Goal: Transaction & Acquisition: Purchase product/service

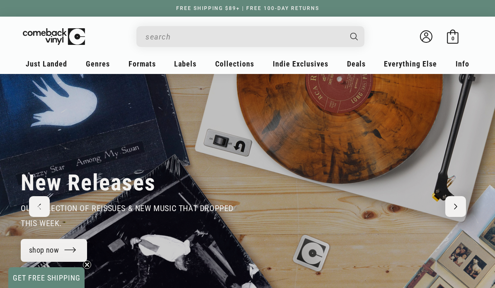
click at [282, 39] on input "When autocomplete results are available use up and down arrows to review and en…" at bounding box center [244, 36] width 197 height 17
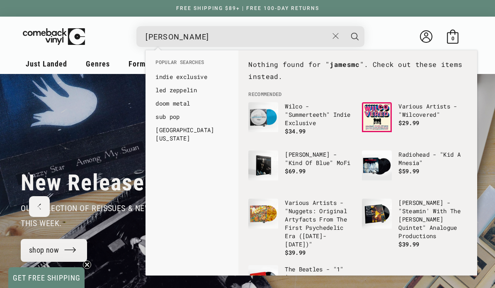
scroll to position [0, 495]
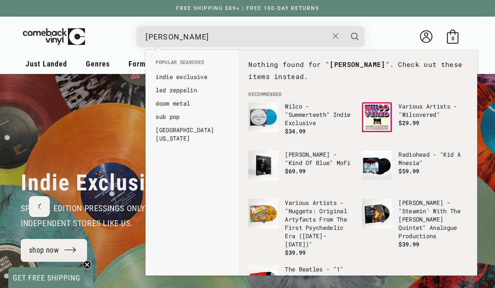
type input "james mcmurtry"
click at [355, 36] on button "Search" at bounding box center [355, 36] width 21 height 21
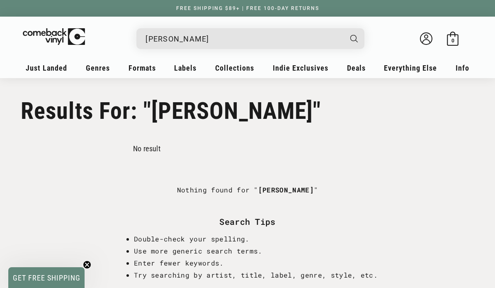
click at [248, 40] on input "[PERSON_NAME]" at bounding box center [244, 38] width 197 height 17
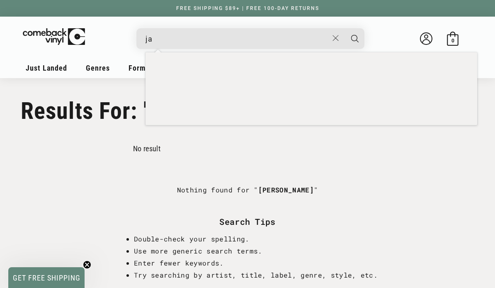
type input "j"
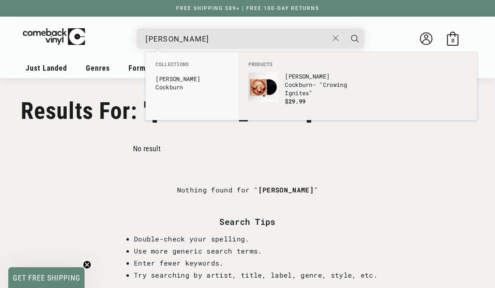
type input "[PERSON_NAME]"
click at [355, 38] on button "Search" at bounding box center [355, 38] width 21 height 21
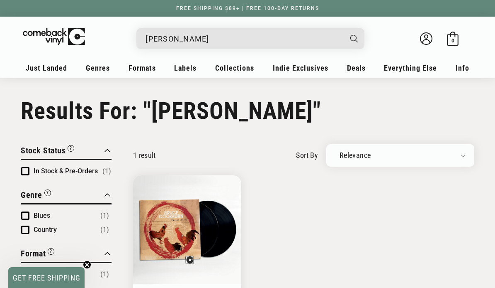
click at [267, 41] on input "bruce cockburn" at bounding box center [244, 38] width 197 height 17
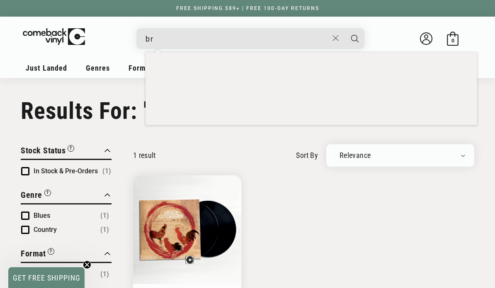
type input "b"
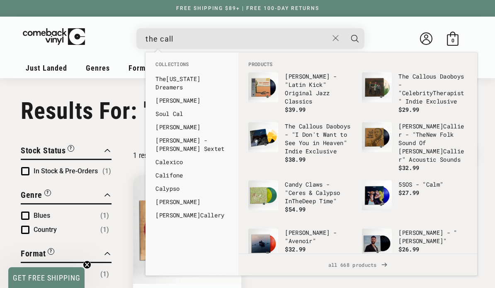
type input "the call"
click at [355, 38] on button "Search" at bounding box center [355, 38] width 21 height 21
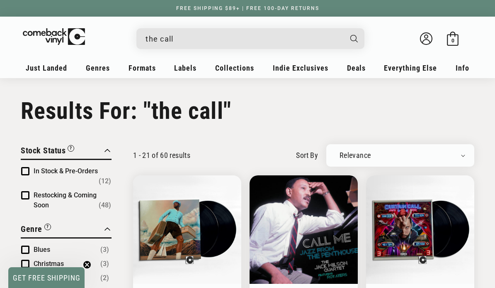
click at [235, 45] on input "the call" at bounding box center [244, 38] width 197 height 17
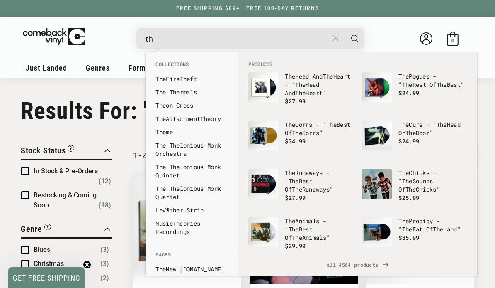
type input "t"
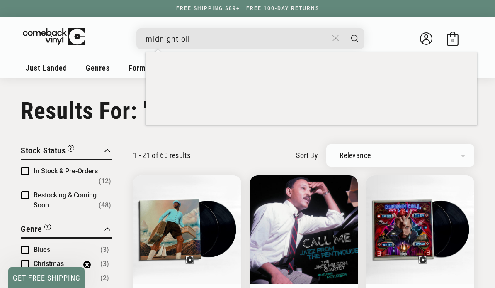
type input "midnight oil"
click at [355, 38] on button "Search" at bounding box center [355, 38] width 21 height 21
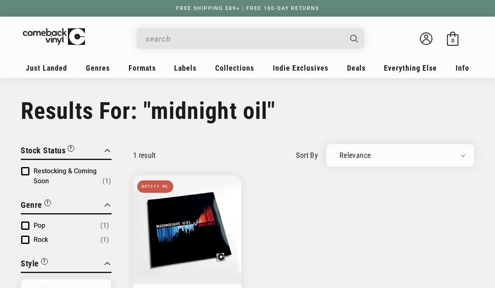
type input "midnight oil"
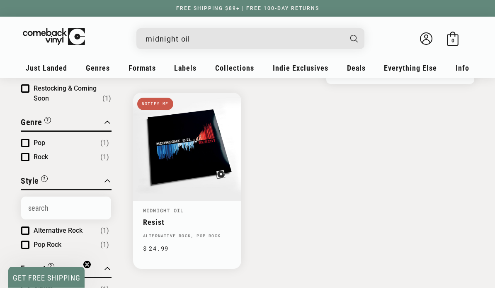
scroll to position [83, 0]
click at [208, 217] on link "Resist" at bounding box center [187, 221] width 88 height 9
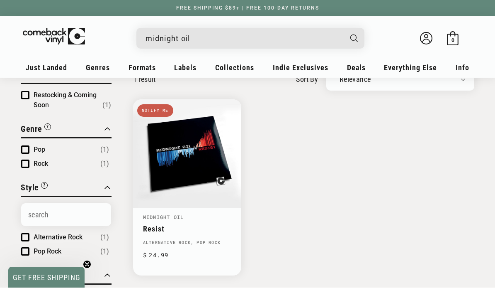
scroll to position [78, 0]
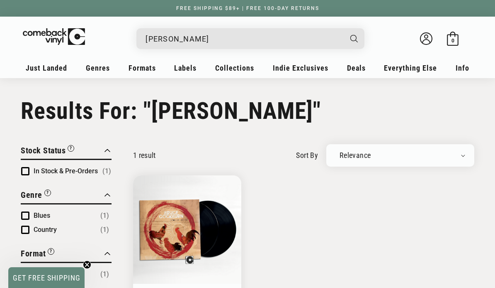
click at [248, 47] on input "bruce cockburn" at bounding box center [244, 38] width 197 height 17
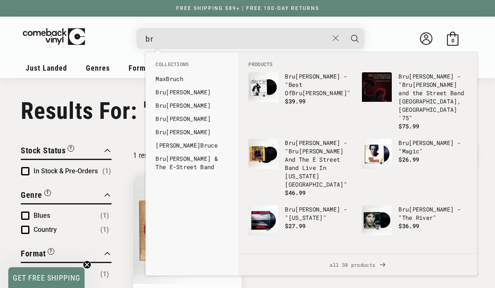
type input "b"
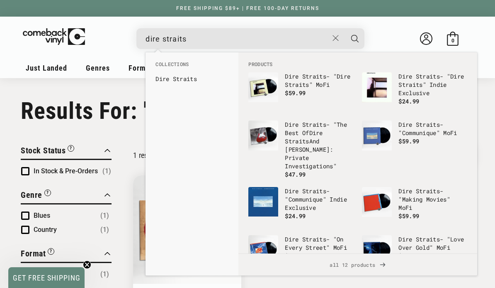
type input "dire straits"
click at [355, 38] on button "Search" at bounding box center [355, 38] width 21 height 21
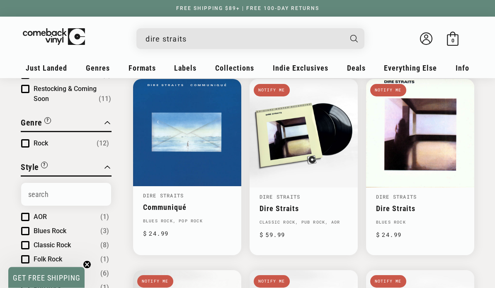
scroll to position [96, 0]
click at [305, 204] on link "Dire Straits" at bounding box center [304, 208] width 88 height 9
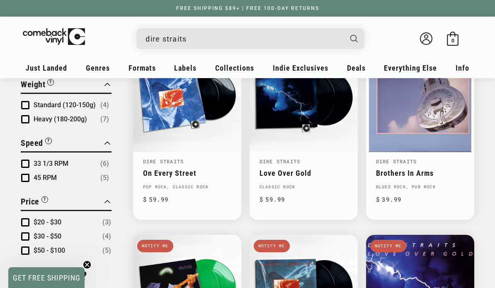
scroll to position [514, 0]
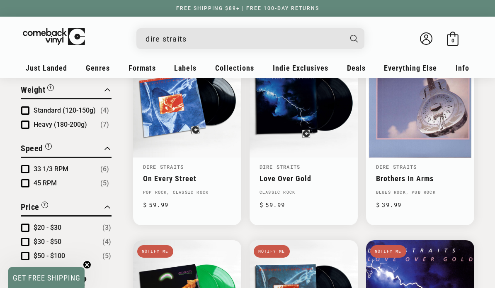
click at [285, 36] on input "dire straits" at bounding box center [244, 38] width 197 height 17
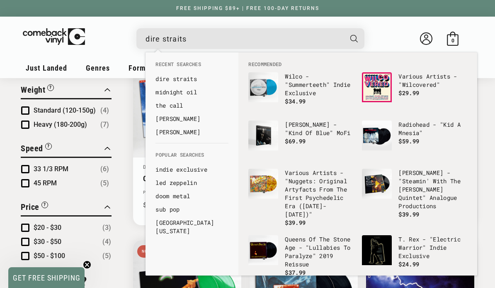
click at [279, 41] on input "dire straits" at bounding box center [244, 38] width 197 height 17
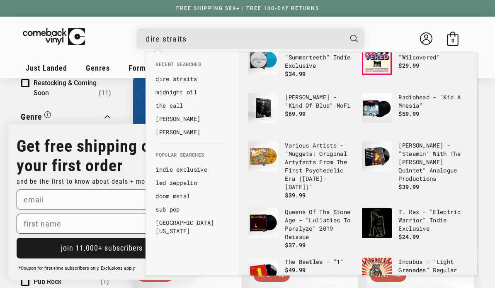
scroll to position [101, 0]
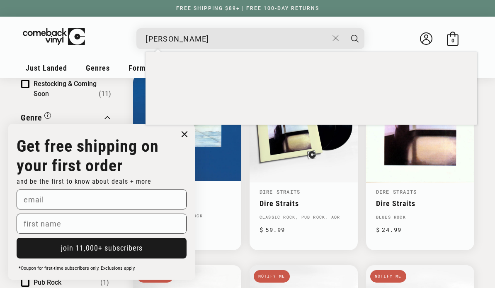
type input "[PERSON_NAME]"
click at [355, 38] on button "Search" at bounding box center [355, 38] width 21 height 21
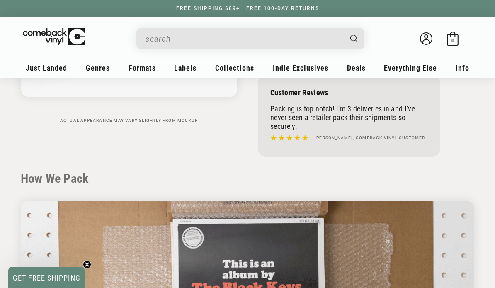
scroll to position [236, 0]
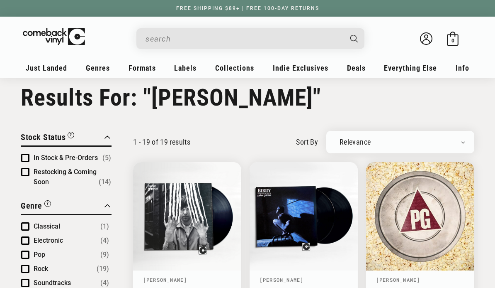
type input "[PERSON_NAME]"
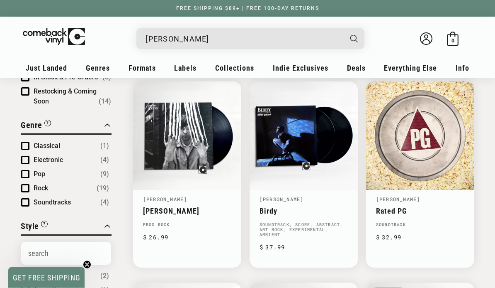
scroll to position [94, 0]
click at [382, 40] on details-modal "[PERSON_NAME]" at bounding box center [250, 38] width 325 height 21
click at [172, 197] on link "[PERSON_NAME]" at bounding box center [165, 198] width 44 height 7
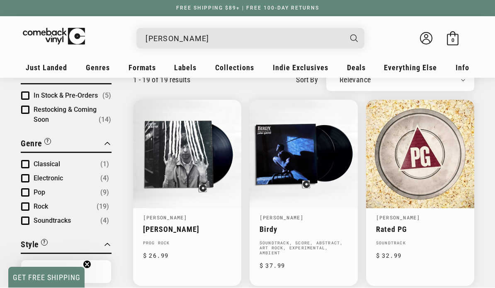
scroll to position [78, 0]
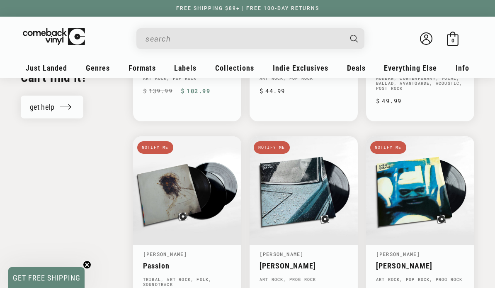
scroll to position [836, 0]
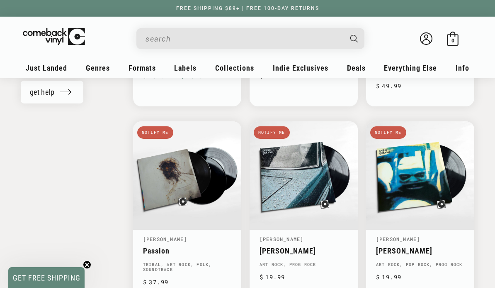
click at [189, 246] on link "Passion" at bounding box center [187, 250] width 88 height 9
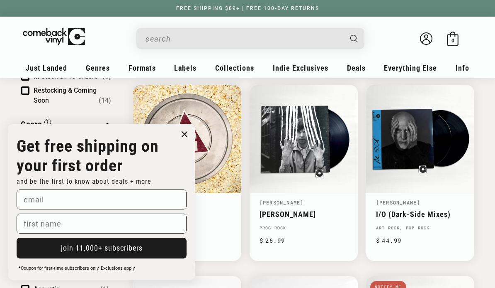
scroll to position [89, 0]
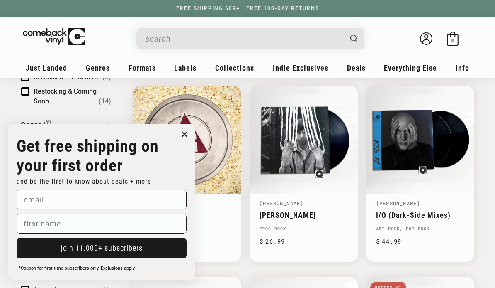
click at [187, 140] on circle "Close dialog" at bounding box center [185, 134] width 12 height 12
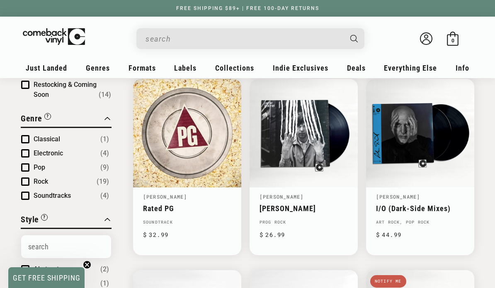
scroll to position [0, 0]
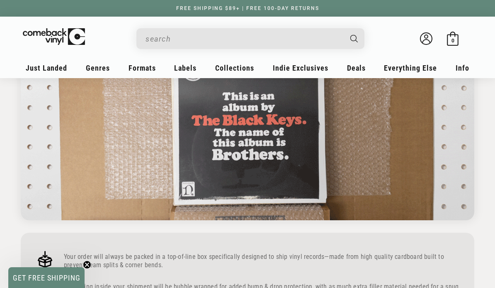
scroll to position [374, 0]
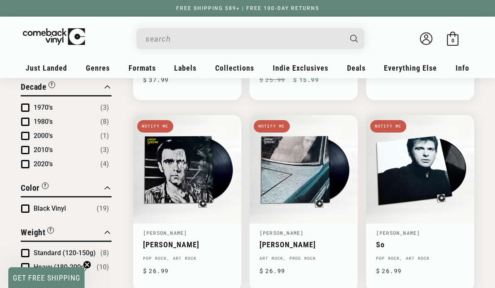
scroll to position [451, 0]
